Goal: Complete application form

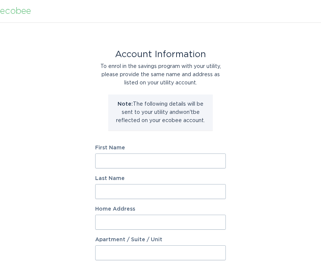
click at [140, 165] on input "First Name" at bounding box center [160, 160] width 131 height 15
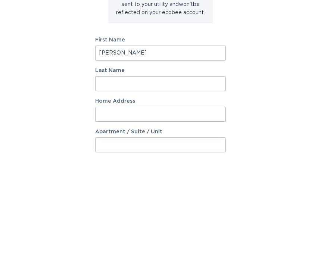
type input "[PERSON_NAME]"
click at [140, 184] on input "Last Name" at bounding box center [160, 191] width 131 height 15
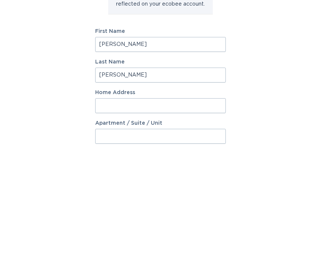
type input "[PERSON_NAME]"
click at [140, 215] on input "Home Address" at bounding box center [160, 222] width 131 height 15
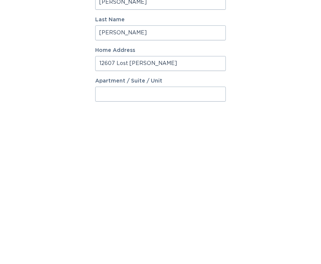
scroll to position [1, 0]
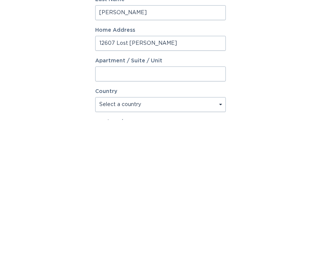
type input "12607 Lost [PERSON_NAME]"
click at [140, 230] on select "Select a country [GEOGRAPHIC_DATA] [GEOGRAPHIC_DATA]" at bounding box center [160, 248] width 131 height 15
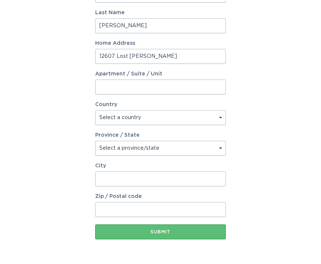
select select "US"
click at [140, 149] on select "Select a province/state [US_STATE] [US_STATE] [US_STATE] [US_STATE] [US_STATE] …" at bounding box center [160, 148] width 131 height 15
select select "[GEOGRAPHIC_DATA]"
click at [140, 180] on input "City" at bounding box center [160, 179] width 131 height 15
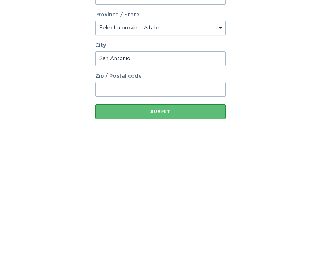
type input "San Antonio"
click at [140, 202] on input "Zip / Postal code" at bounding box center [160, 209] width 131 height 15
type input "78253"
click at [140, 225] on button "Submit" at bounding box center [160, 232] width 131 height 15
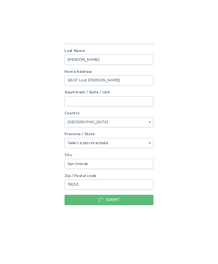
scroll to position [0, 0]
